Goal: Task Accomplishment & Management: Use online tool/utility

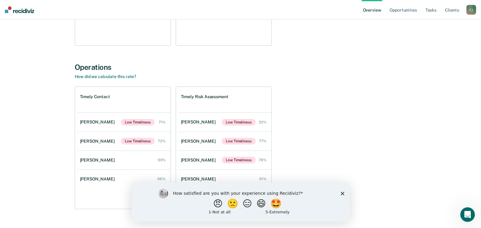
scroll to position [179, 0]
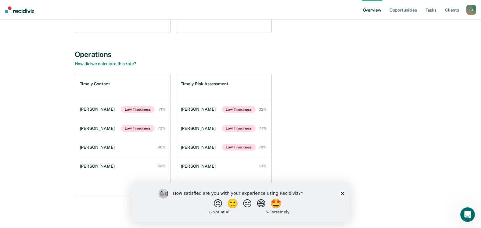
click at [342, 193] on polygon "Close survey" at bounding box center [342, 193] width 4 height 4
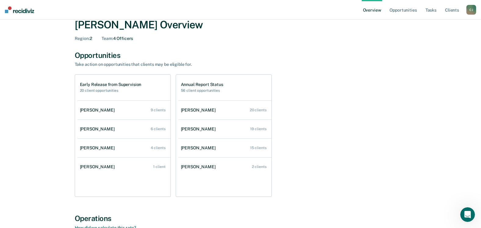
scroll to position [30, 0]
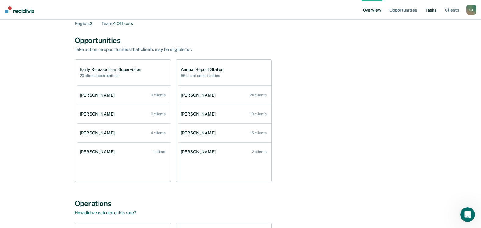
click at [434, 11] on link "Tasks" at bounding box center [430, 10] width 13 height 20
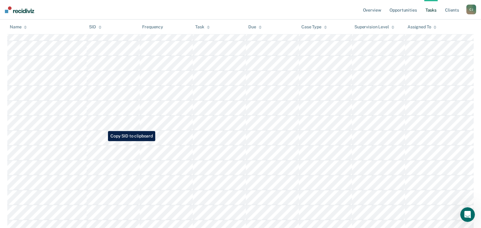
scroll to position [1889, 0]
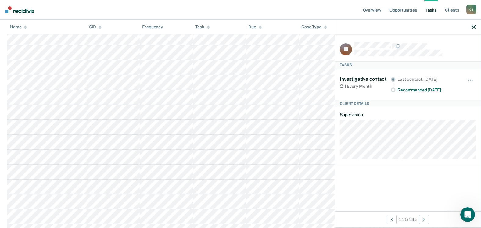
click at [476, 28] on div at bounding box center [408, 27] width 146 height 15
click at [473, 27] on icon "button" at bounding box center [473, 27] width 4 height 4
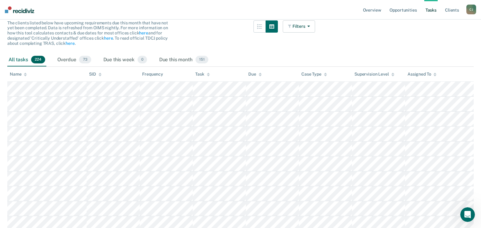
scroll to position [0, 0]
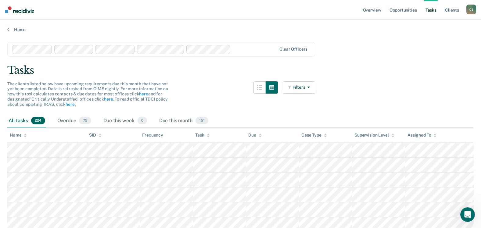
click at [310, 87] on icon "button" at bounding box center [307, 87] width 5 height 4
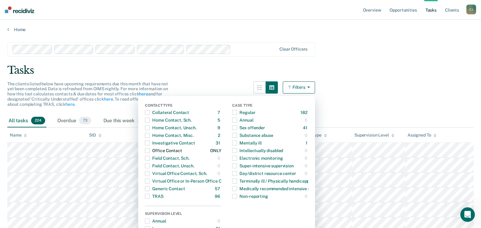
click at [150, 151] on span "button" at bounding box center [147, 150] width 5 height 5
click at [396, 80] on main "Clear officers Tasks The clients listed below have upcoming requirements due th…" at bounding box center [240, 225] width 481 height 387
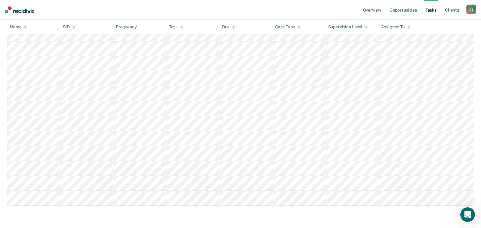
scroll to position [193, 0]
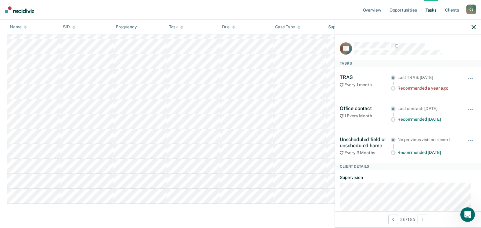
click at [474, 29] on icon "button" at bounding box center [473, 27] width 4 height 4
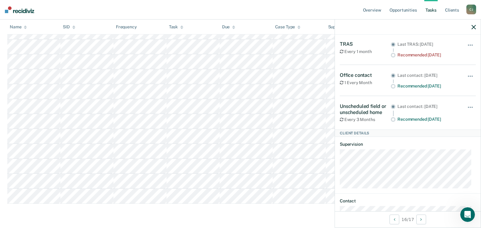
scroll to position [4, 0]
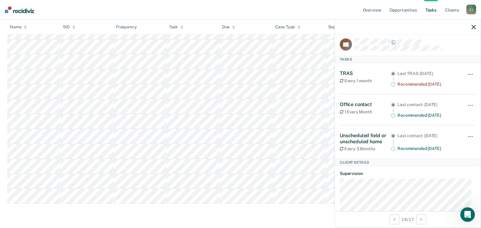
click at [473, 26] on icon "button" at bounding box center [473, 27] width 4 height 4
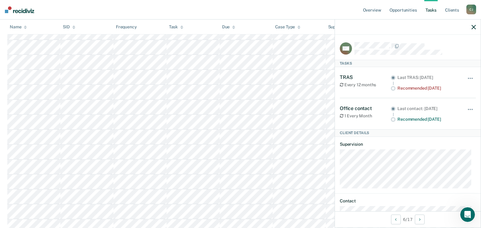
scroll to position [193, 0]
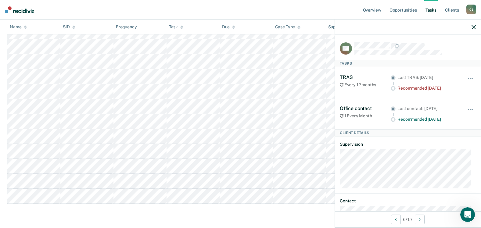
click at [478, 28] on div at bounding box center [408, 27] width 146 height 15
click at [472, 28] on icon "button" at bounding box center [473, 27] width 4 height 4
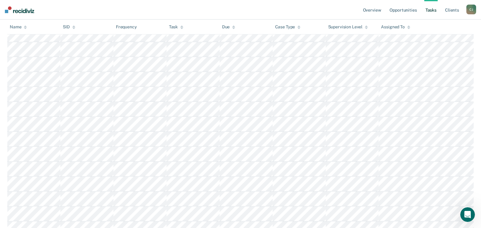
scroll to position [41, 0]
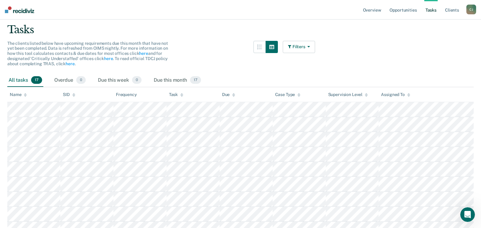
click at [314, 48] on button "Filters" at bounding box center [298, 47] width 32 height 12
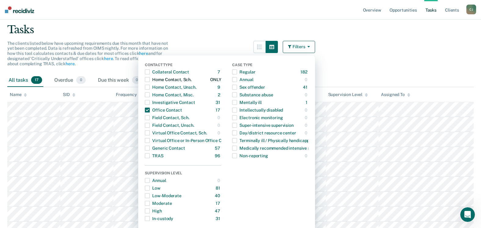
click at [150, 79] on span "button" at bounding box center [147, 79] width 5 height 5
click at [378, 59] on main "Clear officers Tasks The clients listed below have upcoming requirements due th…" at bounding box center [240, 222] width 481 height 461
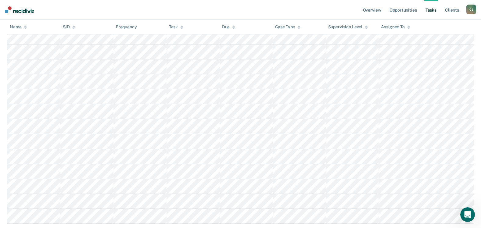
scroll to position [254, 0]
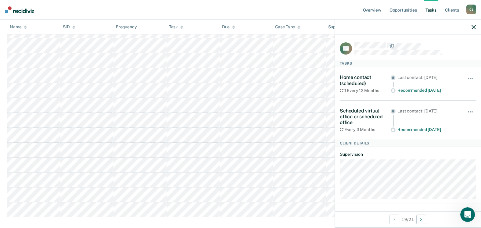
click at [472, 27] on icon "button" at bounding box center [473, 27] width 4 height 4
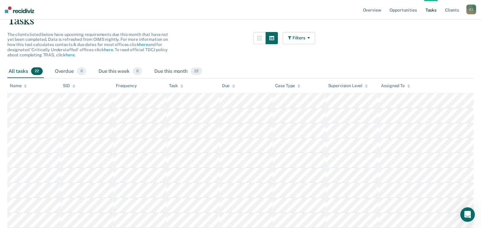
scroll to position [0, 0]
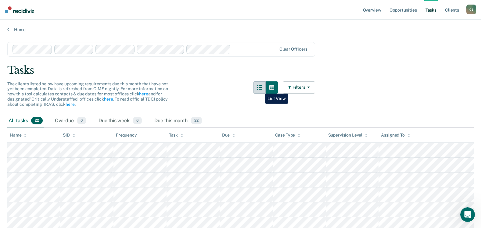
click at [260, 89] on icon "button" at bounding box center [259, 87] width 5 height 5
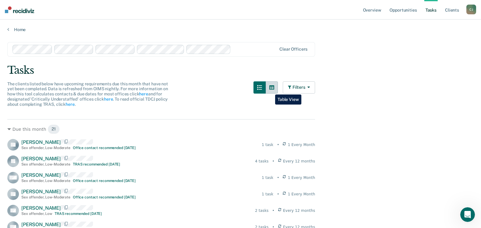
click at [270, 90] on button "button" at bounding box center [271, 87] width 12 height 12
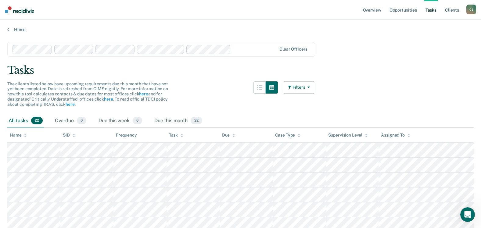
click at [310, 87] on icon "button" at bounding box center [307, 87] width 5 height 4
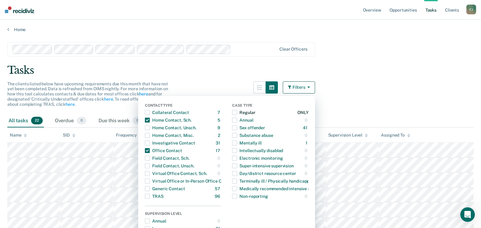
click at [237, 112] on span "button" at bounding box center [234, 112] width 5 height 5
click at [383, 83] on main "Clear officers Tasks The clients listed below have upcoming requirements due th…" at bounding box center [240, 173] width 481 height 282
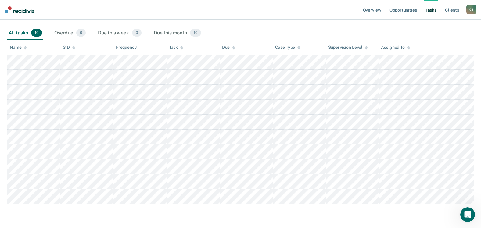
scroll to position [88, 0]
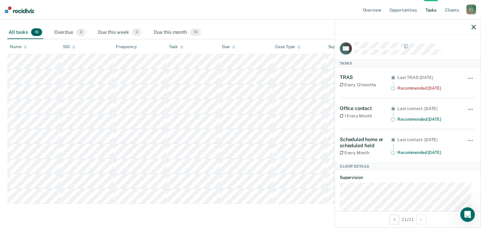
click at [475, 25] on div at bounding box center [408, 27] width 146 height 15
click at [473, 27] on icon "button" at bounding box center [473, 27] width 4 height 4
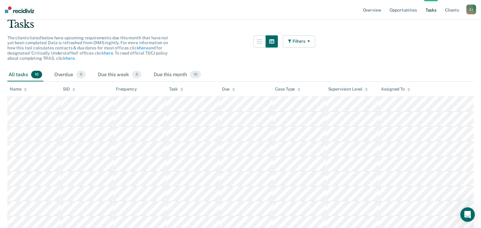
scroll to position [0, 0]
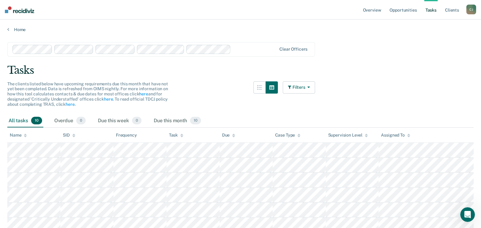
click at [314, 90] on button "Filters" at bounding box center [298, 87] width 32 height 12
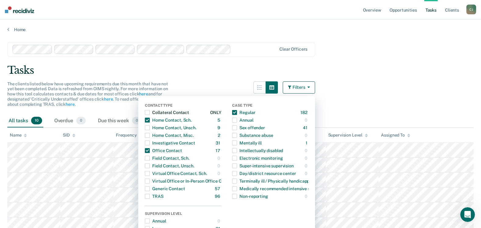
click at [150, 110] on span "button" at bounding box center [147, 112] width 5 height 5
click at [362, 86] on main "Clear officers Tasks The clients listed below have upcoming requirements due th…" at bounding box center [240, 180] width 481 height 297
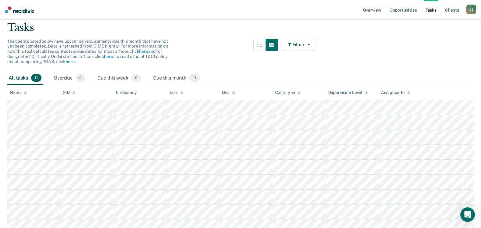
scroll to position [42, 0]
click at [310, 46] on icon "button" at bounding box center [307, 45] width 5 height 4
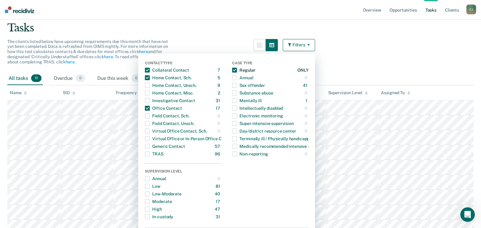
click at [237, 71] on span "button" at bounding box center [234, 70] width 5 height 5
click at [235, 85] on span "button" at bounding box center [234, 85] width 5 height 5
click at [373, 66] on main "Clear officers Tasks The clients listed below have upcoming requirements due th…" at bounding box center [240, 183] width 481 height 387
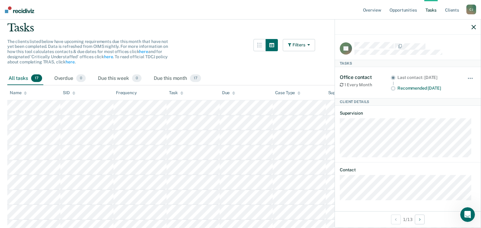
click at [472, 28] on icon "button" at bounding box center [473, 27] width 4 height 4
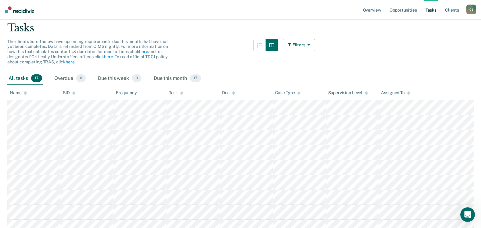
click at [311, 48] on button "Filters" at bounding box center [298, 45] width 32 height 12
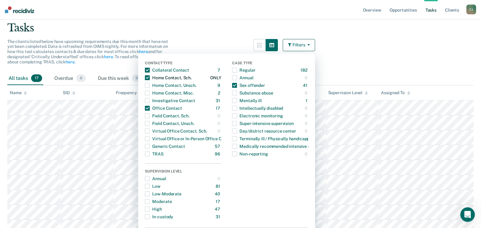
click at [150, 78] on span "button" at bounding box center [147, 77] width 5 height 5
click at [150, 108] on span "button" at bounding box center [147, 108] width 5 height 5
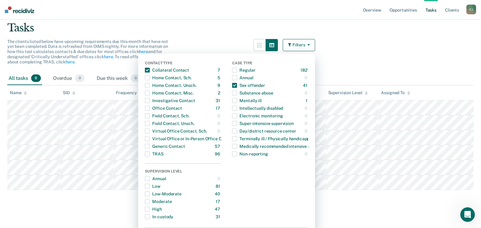
click at [339, 47] on main "Clear officers Tasks The clients listed below have upcoming requirements due th…" at bounding box center [240, 101] width 481 height 222
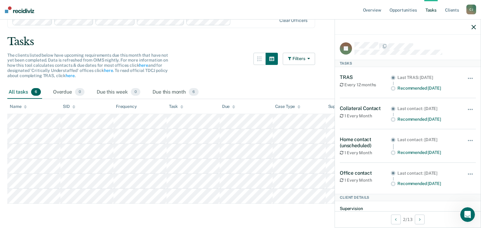
click at [313, 87] on div "All tasks 6 Overdue 0 Due this week 0 Due this month 6" at bounding box center [240, 92] width 466 height 13
click at [472, 26] on icon "button" at bounding box center [473, 27] width 4 height 4
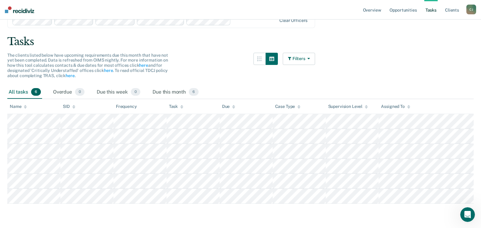
click at [315, 58] on button "Filters" at bounding box center [298, 59] width 32 height 12
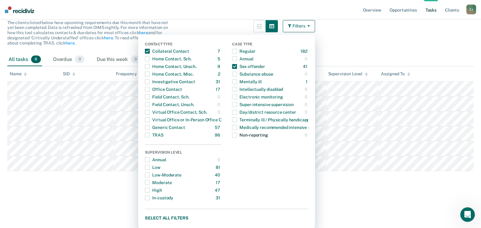
scroll to position [62, 0]
click at [237, 51] on span "button" at bounding box center [234, 50] width 5 height 5
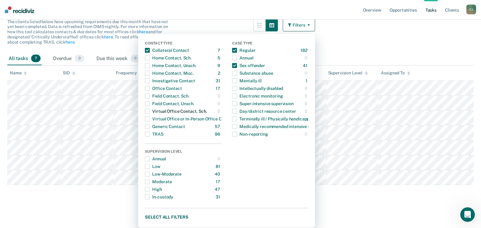
click at [150, 114] on span "button" at bounding box center [147, 111] width 5 height 5
click at [150, 111] on span "button" at bounding box center [147, 111] width 5 height 5
click at [237, 64] on span "button" at bounding box center [234, 65] width 5 height 5
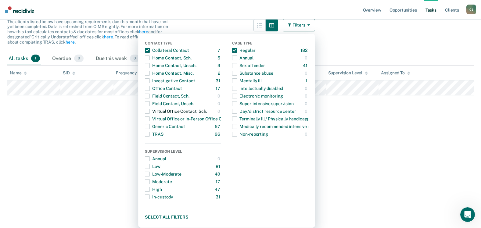
click at [150, 112] on span "button" at bounding box center [147, 111] width 5 height 5
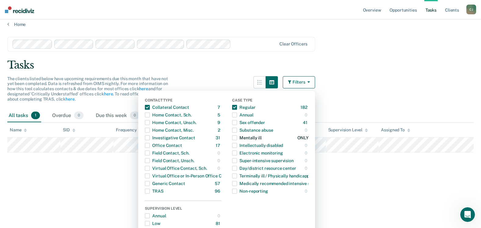
scroll to position [1, 0]
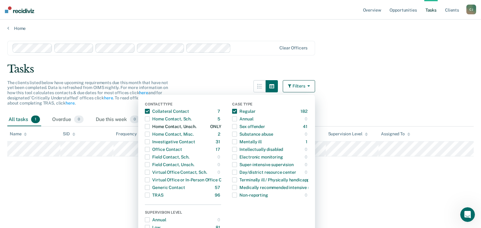
click at [150, 126] on span "button" at bounding box center [147, 126] width 5 height 5
click at [237, 127] on span "button" at bounding box center [234, 126] width 5 height 5
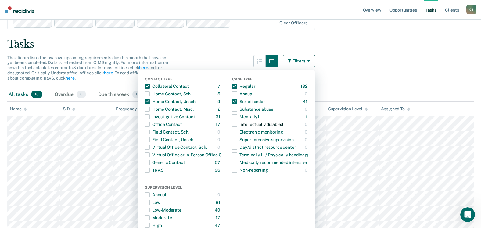
scroll to position [26, 0]
click at [237, 101] on span "button" at bounding box center [234, 102] width 5 height 5
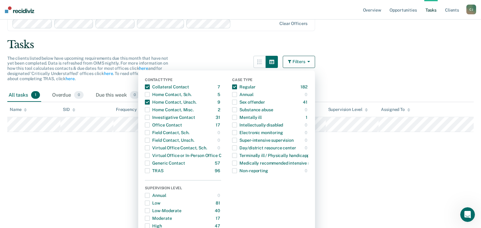
click at [389, 68] on main "Clear officers Tasks The clients listed below have upcoming requirements due th…" at bounding box center [240, 104] width 481 height 194
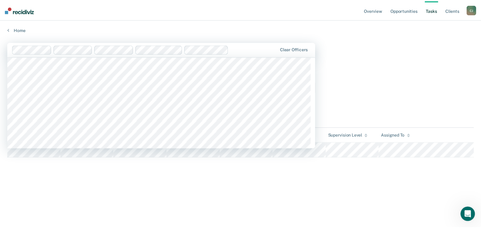
scroll to position [305, 0]
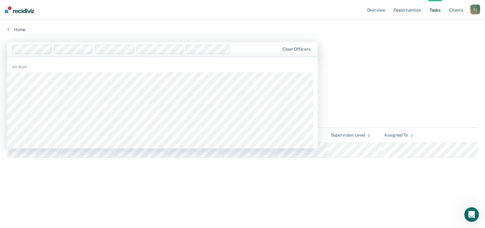
click at [379, 63] on main "1227 results available. Use Up and Down to choose options, press Enter to selec…" at bounding box center [242, 129] width 485 height 194
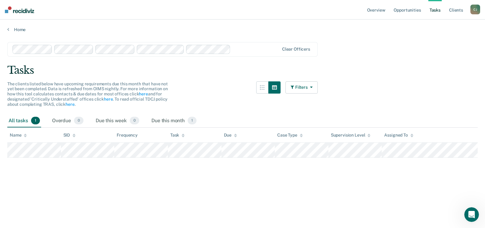
click at [311, 88] on icon "button" at bounding box center [310, 87] width 5 height 4
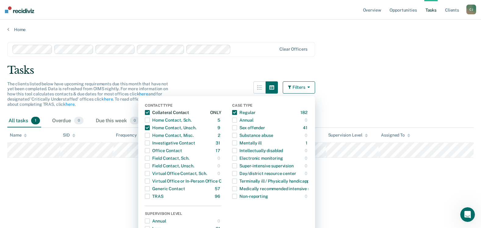
click at [150, 111] on span "button" at bounding box center [147, 112] width 5 height 5
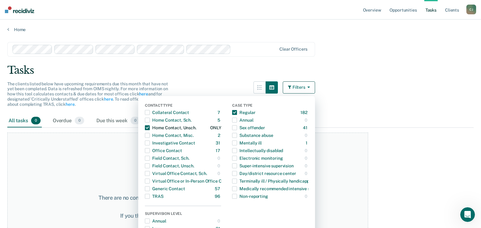
click at [150, 126] on span "button" at bounding box center [147, 127] width 5 height 5
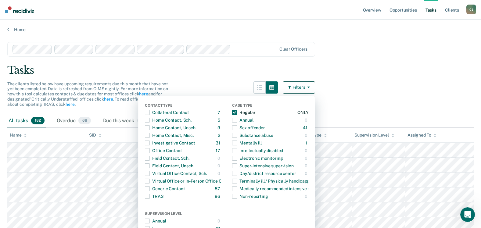
click at [237, 112] on span "button" at bounding box center [234, 112] width 5 height 5
click at [372, 70] on div "Tasks" at bounding box center [240, 70] width 466 height 12
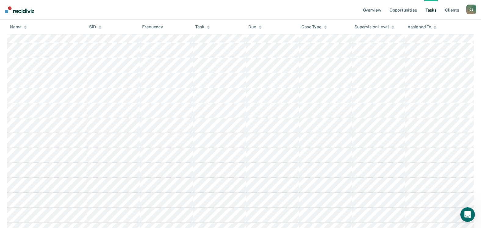
scroll to position [731, 0]
